Goal: Navigation & Orientation: Find specific page/section

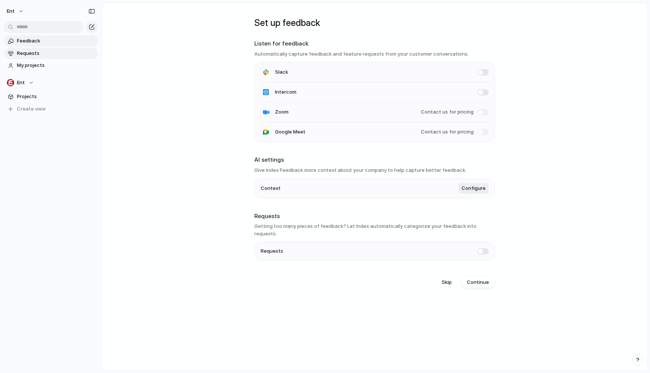
click at [33, 55] on span "Requests" at bounding box center [56, 54] width 78 height 8
click at [26, 40] on span "Feedback" at bounding box center [56, 41] width 78 height 8
click at [39, 53] on span "Requests" at bounding box center [56, 54] width 78 height 8
click at [27, 66] on span "My projects" at bounding box center [56, 66] width 78 height 8
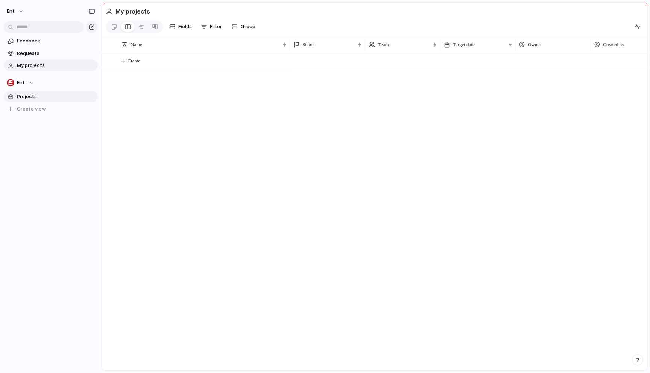
click at [29, 99] on span "Projects" at bounding box center [56, 97] width 78 height 8
click at [191, 26] on div at bounding box center [194, 27] width 6 height 12
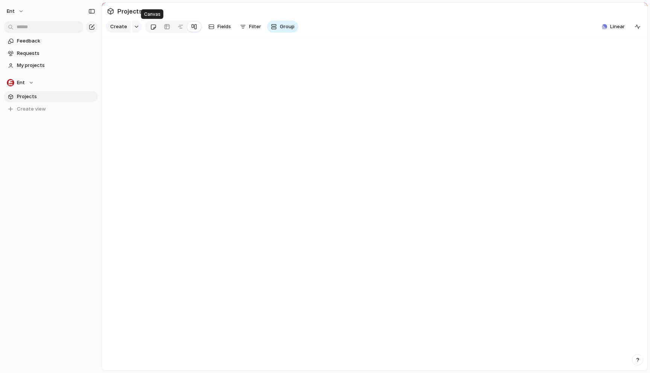
click at [151, 27] on div at bounding box center [153, 27] width 6 height 12
